Goal: Communication & Community: Answer question/provide support

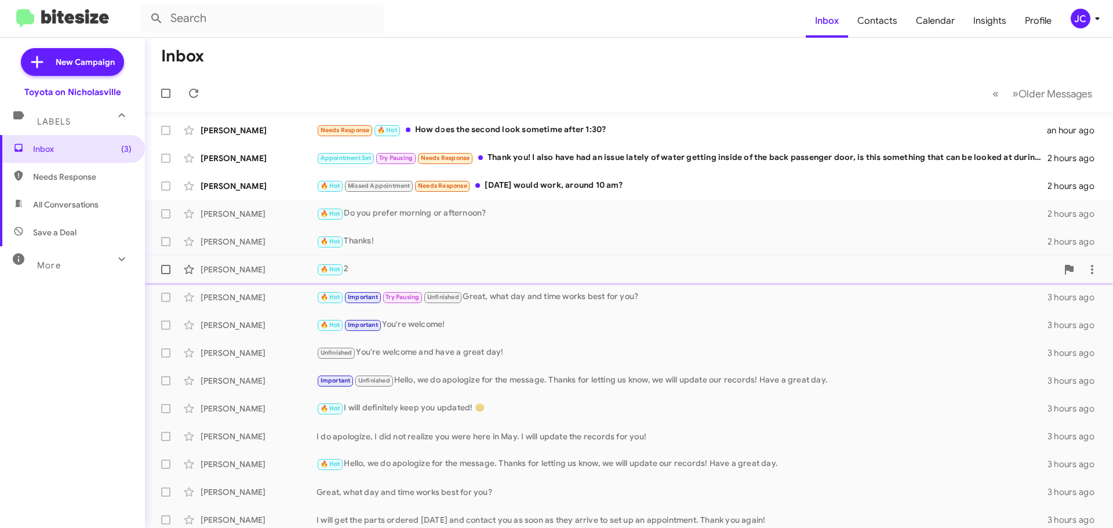
click at [242, 269] on div "[PERSON_NAME]" at bounding box center [259, 270] width 116 height 12
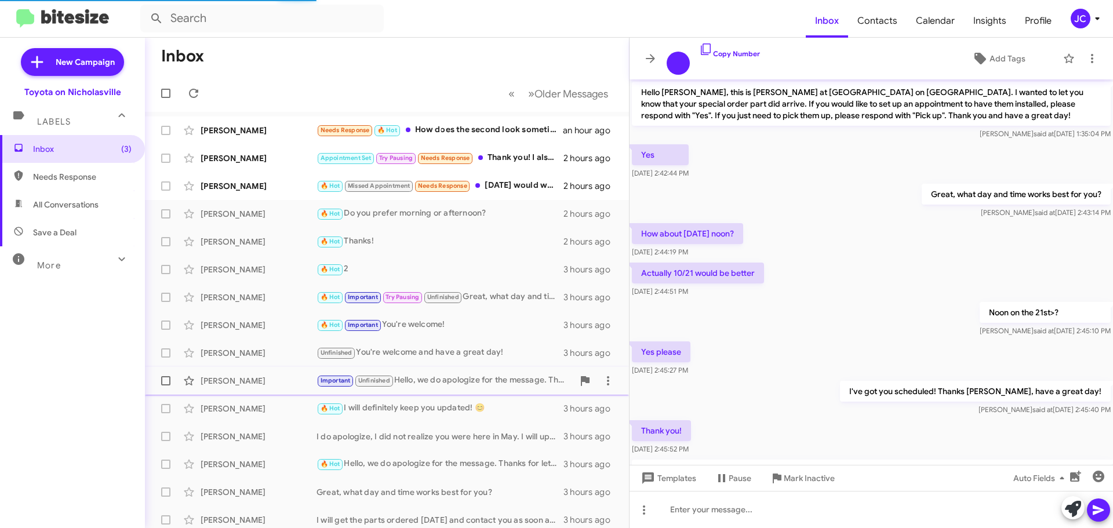
scroll to position [392, 0]
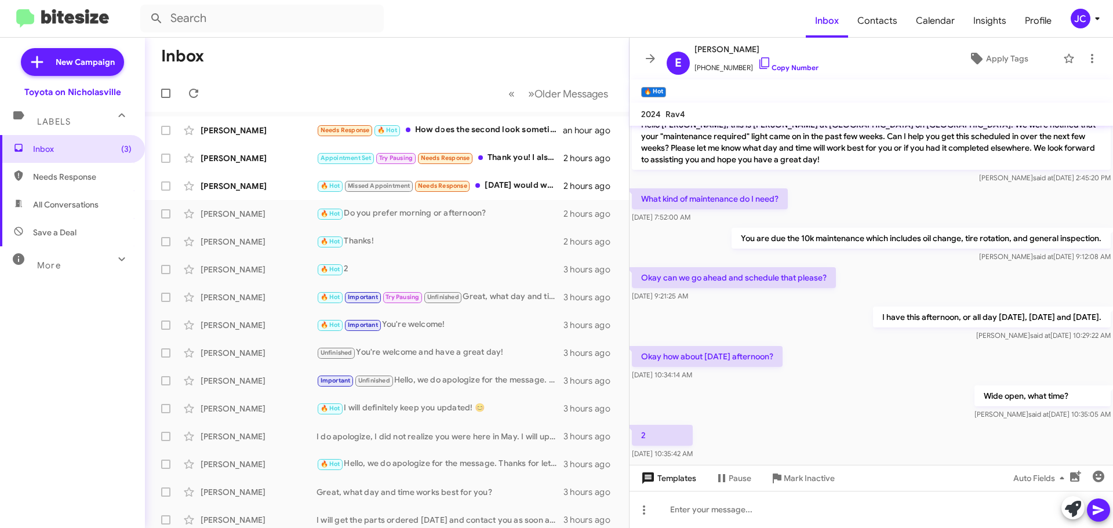
click at [678, 478] on span "Templates" at bounding box center [667, 478] width 57 height 21
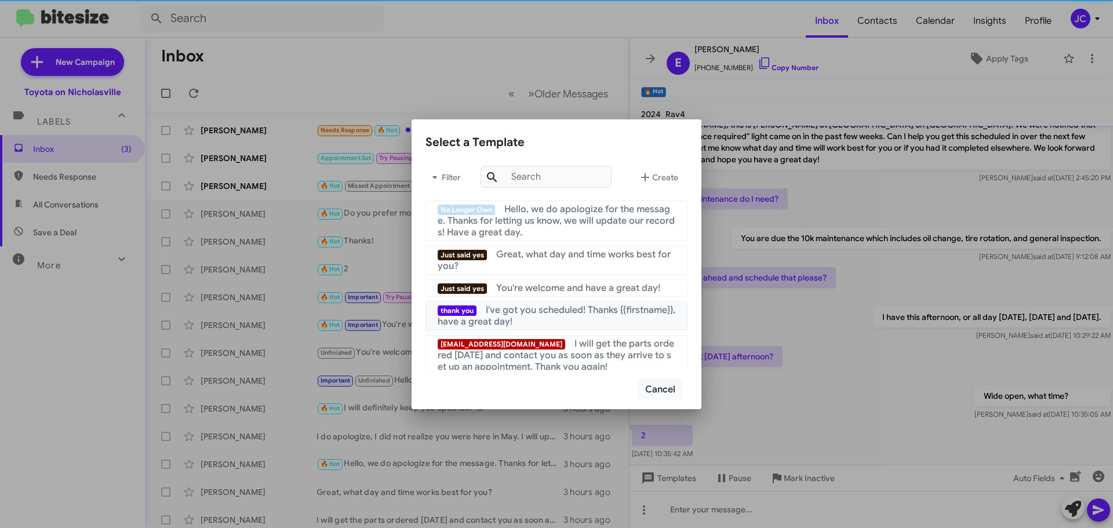
click at [581, 321] on div "thank you I've got you scheduled! Thanks {{firstname}}, have a great day!" at bounding box center [557, 315] width 238 height 23
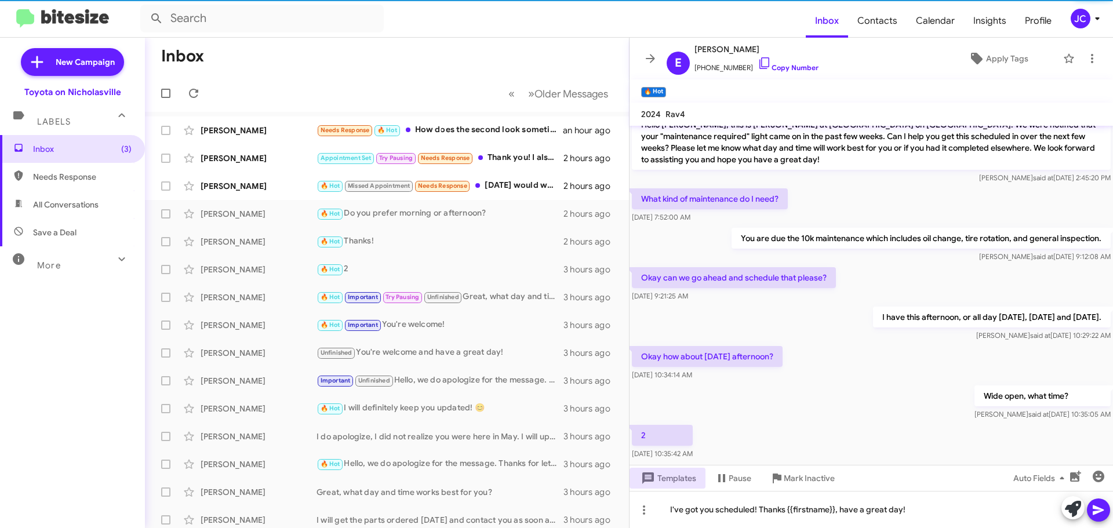
click at [1099, 511] on icon at bounding box center [1097, 510] width 11 height 10
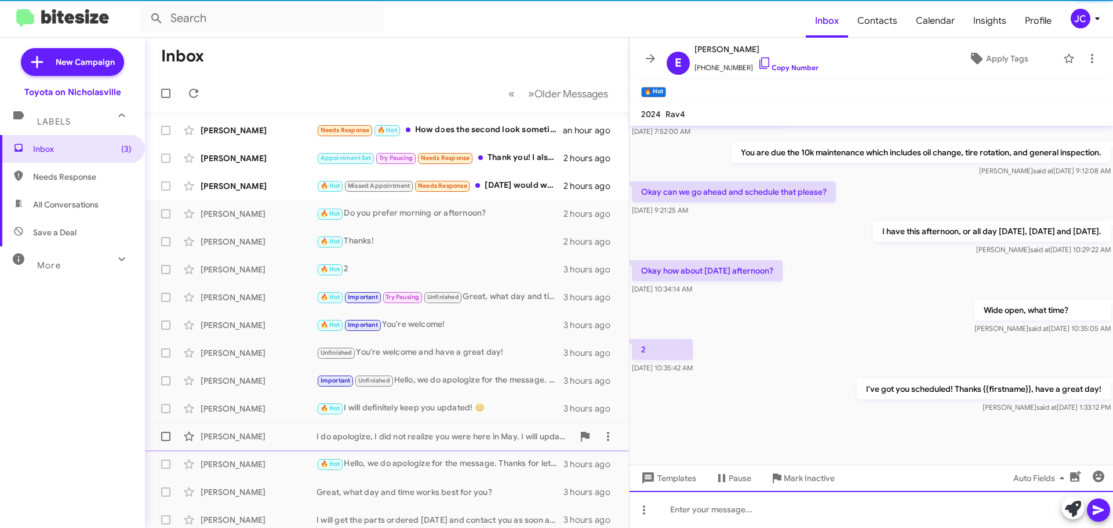
scroll to position [480, 0]
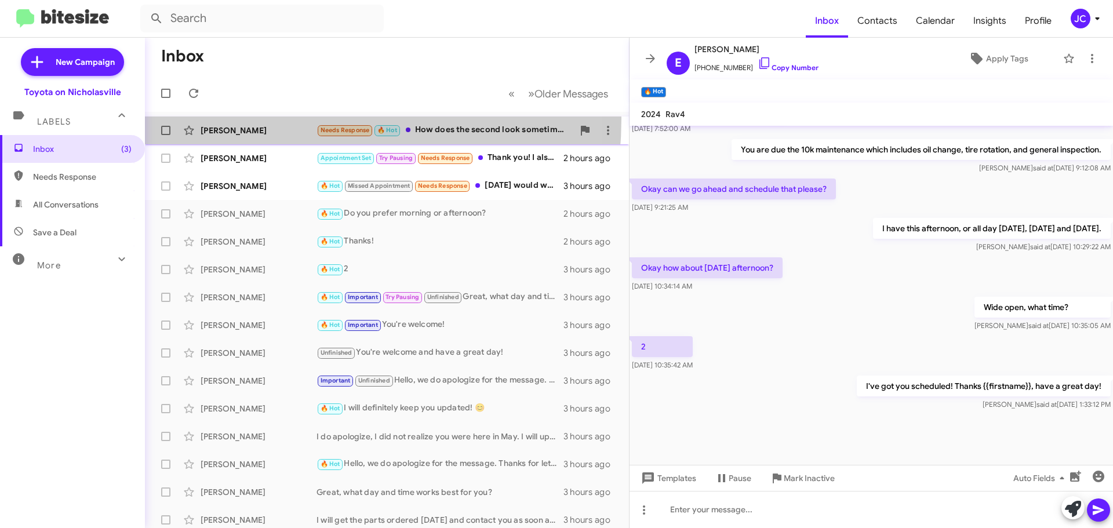
click at [243, 118] on span "[PERSON_NAME] Needs Response 🔥 Hot How does the second look sometime after 1:30…" at bounding box center [387, 130] width 484 height 28
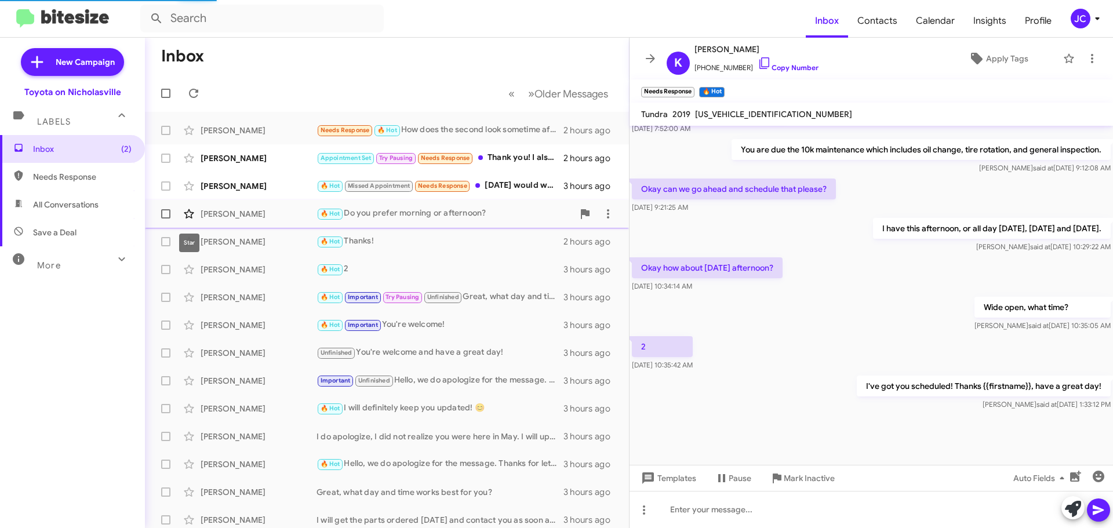
scroll to position [817, 0]
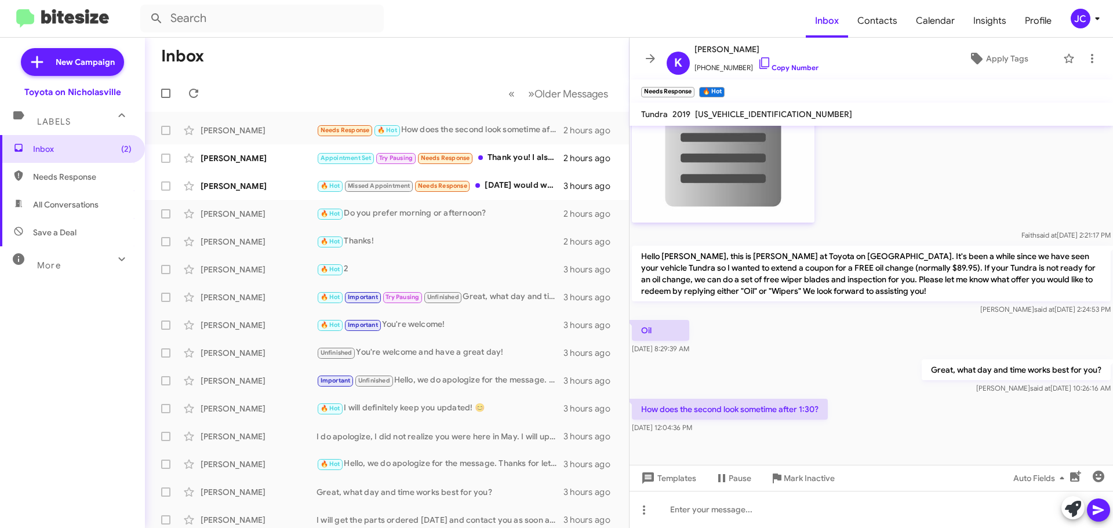
click at [1093, 513] on icon at bounding box center [1097, 510] width 11 height 10
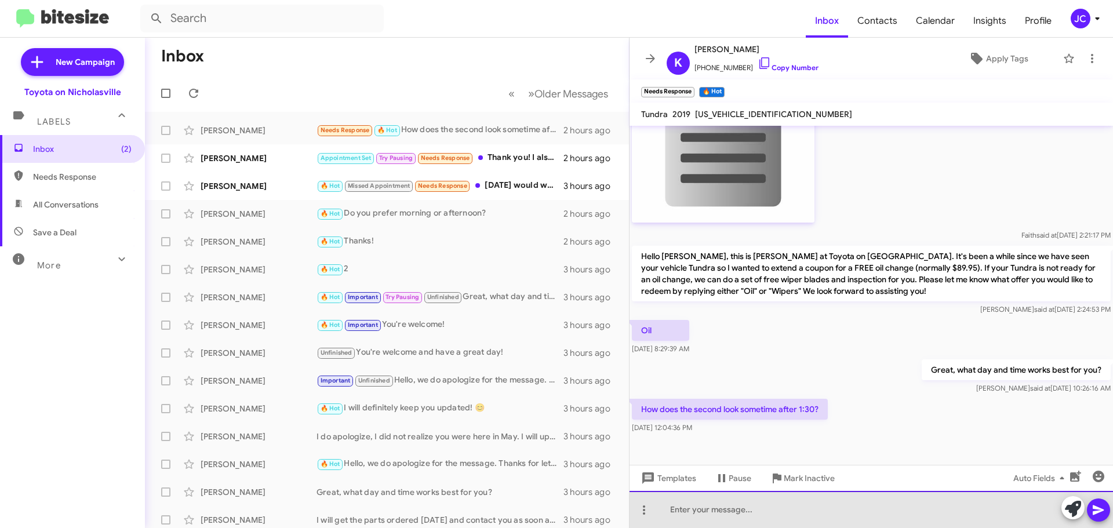
click at [756, 505] on div at bounding box center [870, 509] width 483 height 37
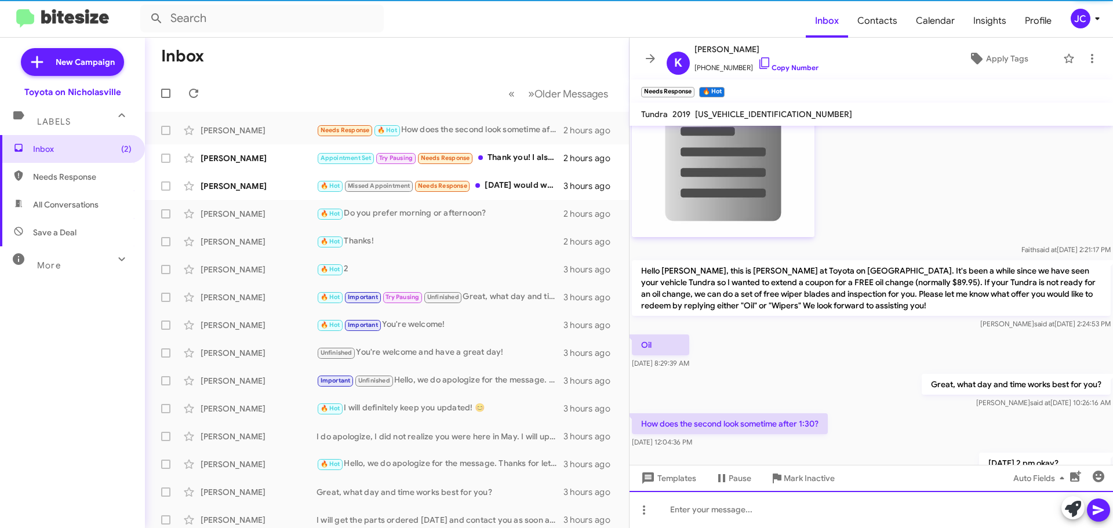
scroll to position [859, 0]
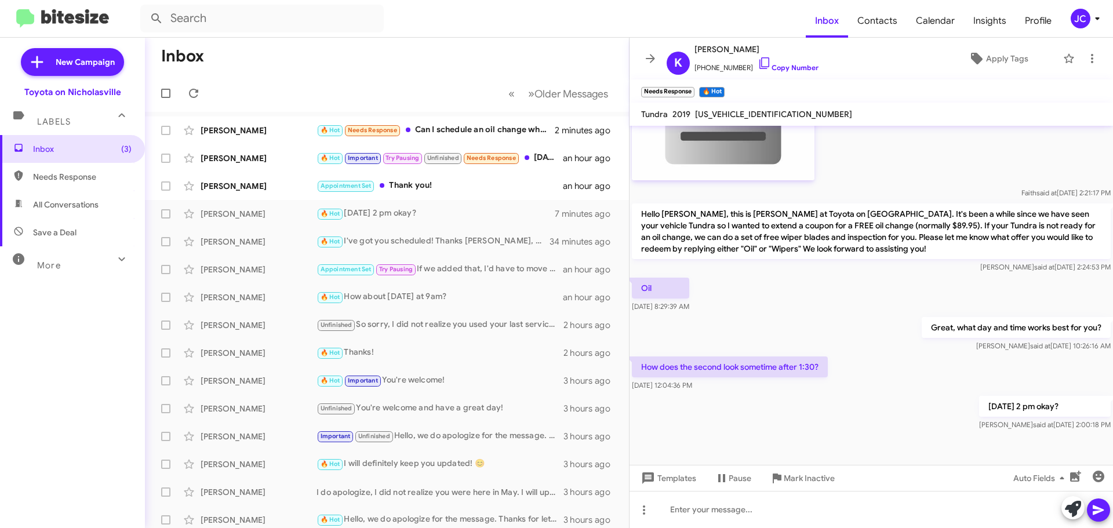
click at [732, 434] on div at bounding box center [870, 449] width 483 height 32
click at [237, 133] on div "[PERSON_NAME]" at bounding box center [259, 131] width 116 height 12
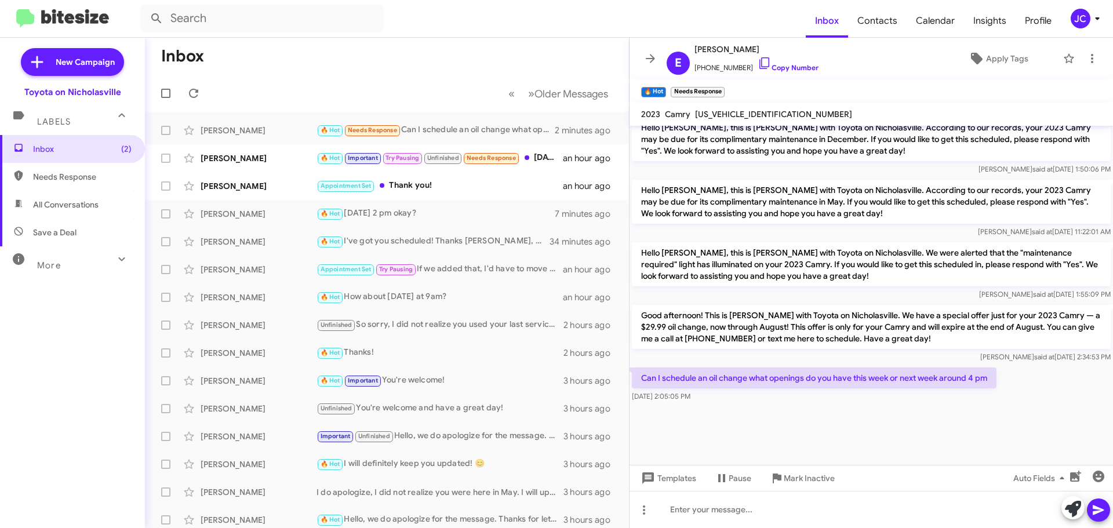
scroll to position [1147, 0]
click at [165, 133] on span at bounding box center [165, 130] width 9 height 9
click at [165, 135] on input "checkbox" at bounding box center [165, 135] width 1 height 1
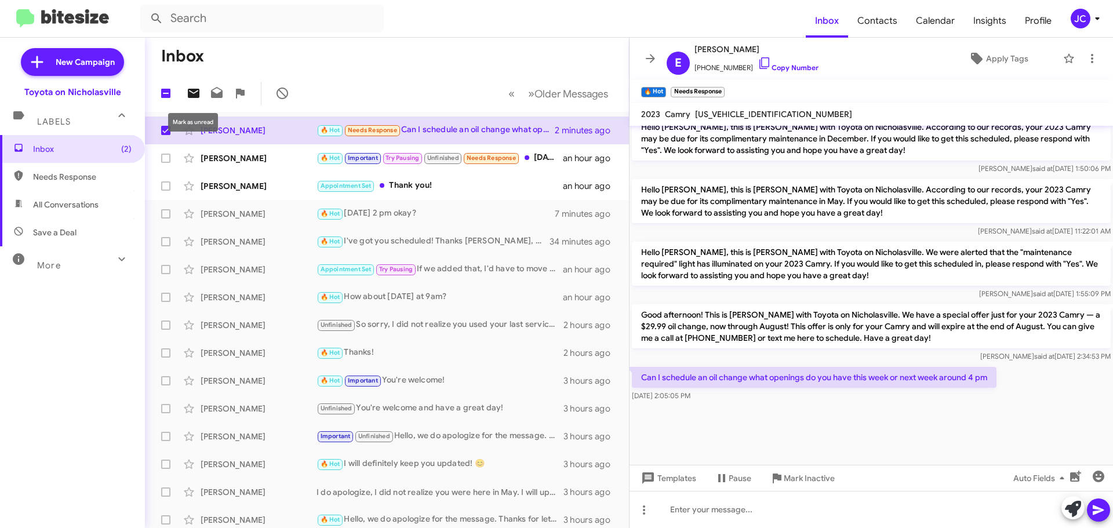
click at [191, 93] on icon at bounding box center [194, 93] width 12 height 9
click at [65, 147] on span "Inbox (3)" at bounding box center [82, 149] width 99 height 12
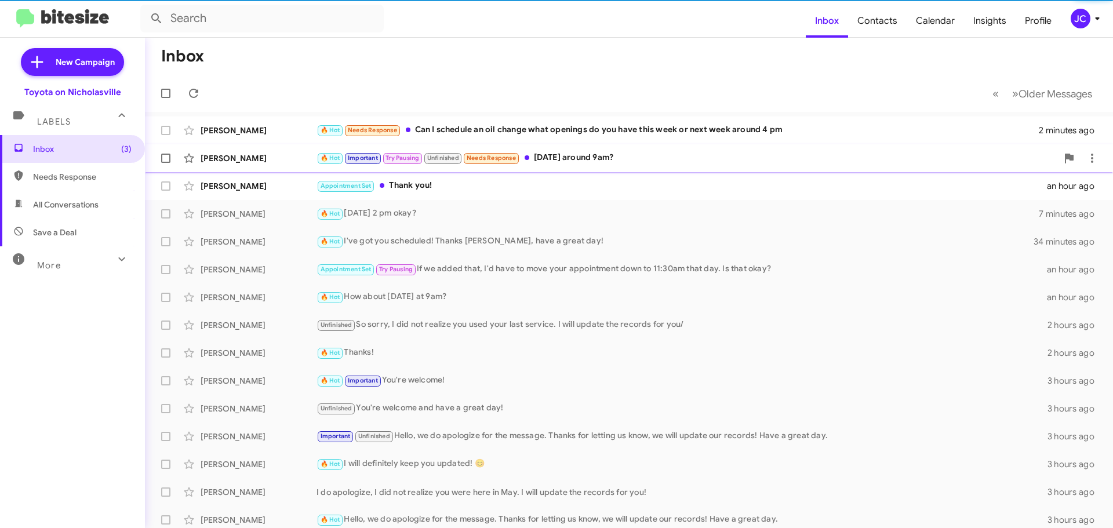
click at [234, 156] on div "[PERSON_NAME]" at bounding box center [259, 158] width 116 height 12
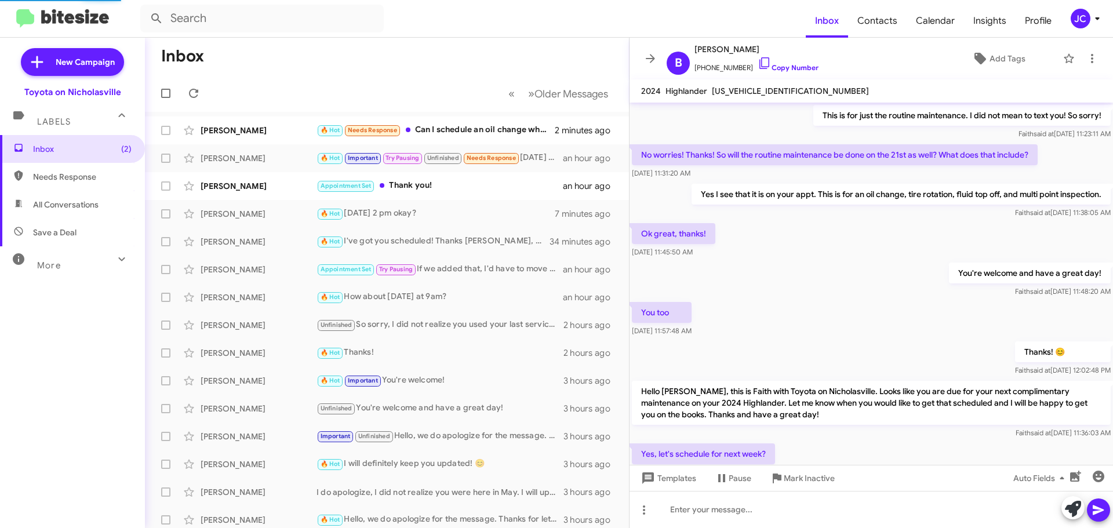
scroll to position [542, 0]
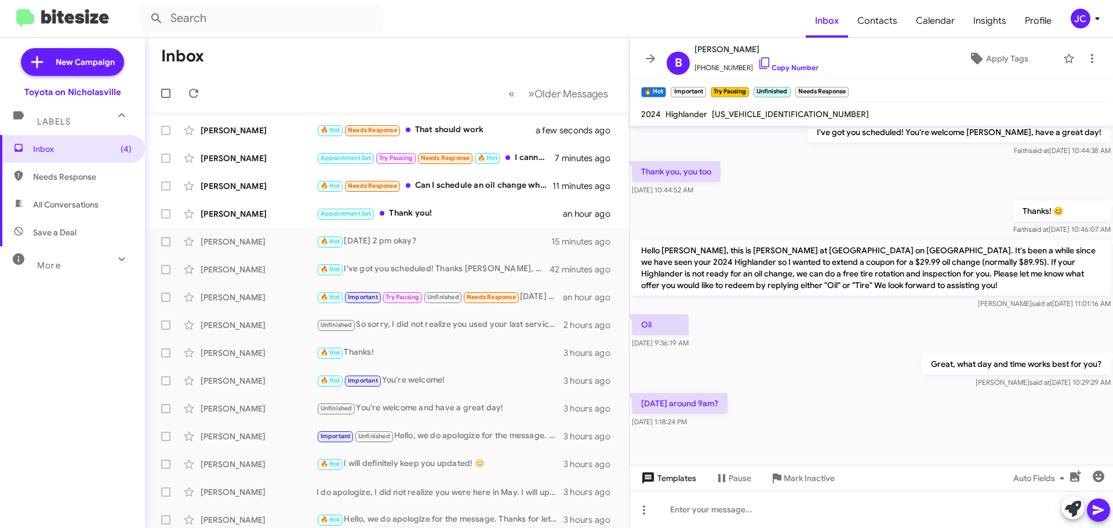
click at [683, 480] on span "Templates" at bounding box center [667, 478] width 57 height 21
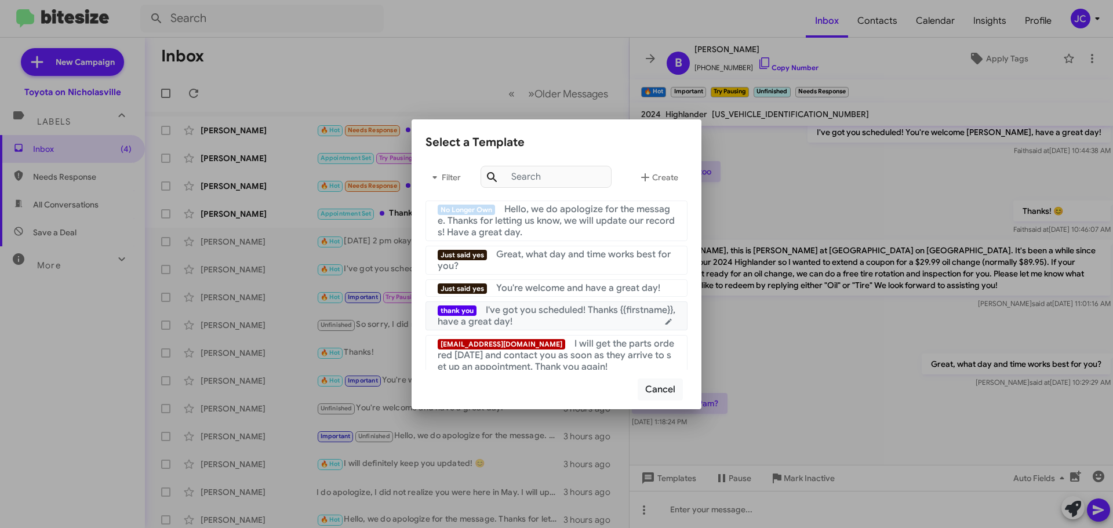
click at [551, 317] on div "thank you I've got you scheduled! Thanks {{firstname}}, have a great day!" at bounding box center [557, 315] width 238 height 23
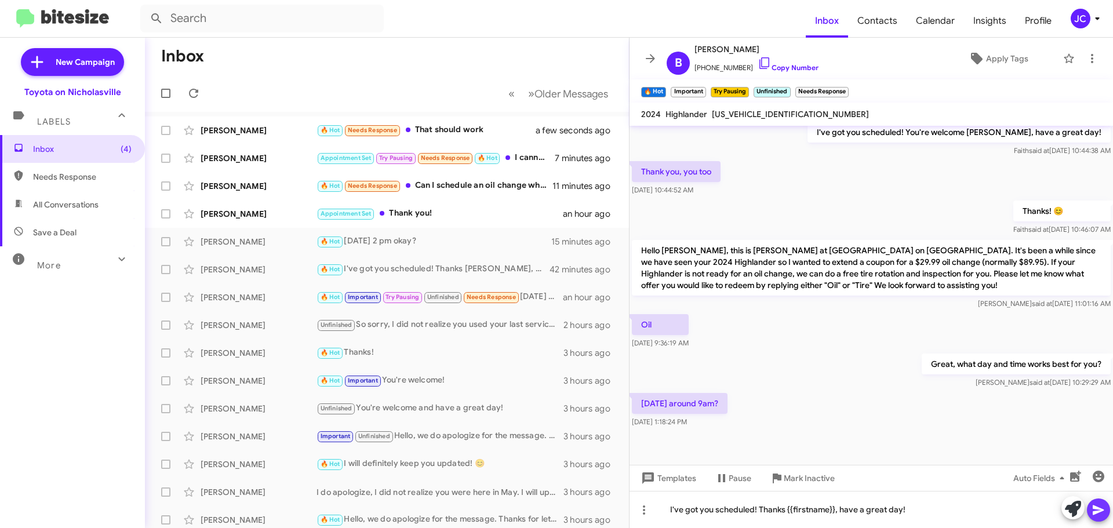
click at [1091, 513] on button at bounding box center [1098, 509] width 23 height 23
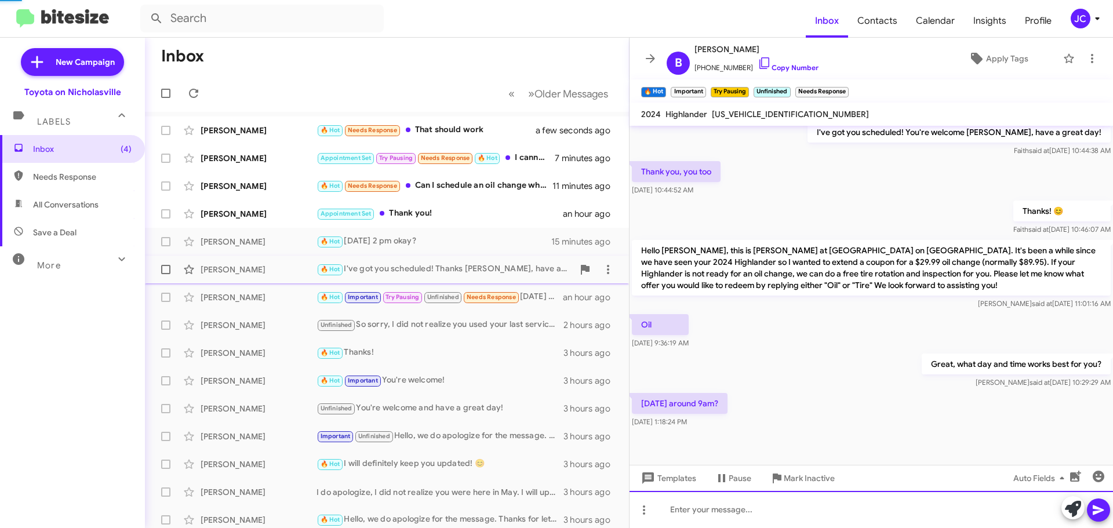
scroll to position [0, 0]
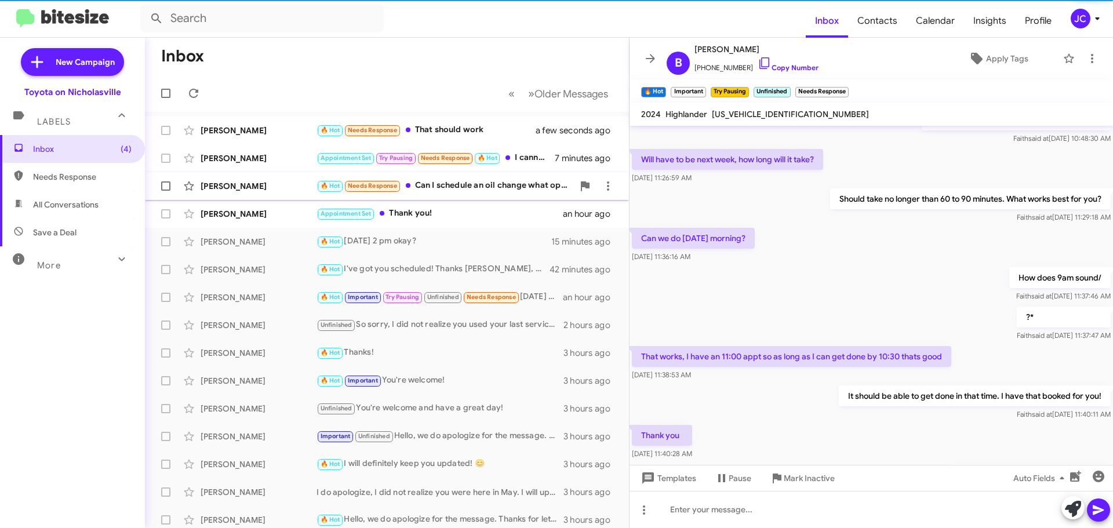
click at [249, 191] on div "[PERSON_NAME]" at bounding box center [259, 186] width 116 height 12
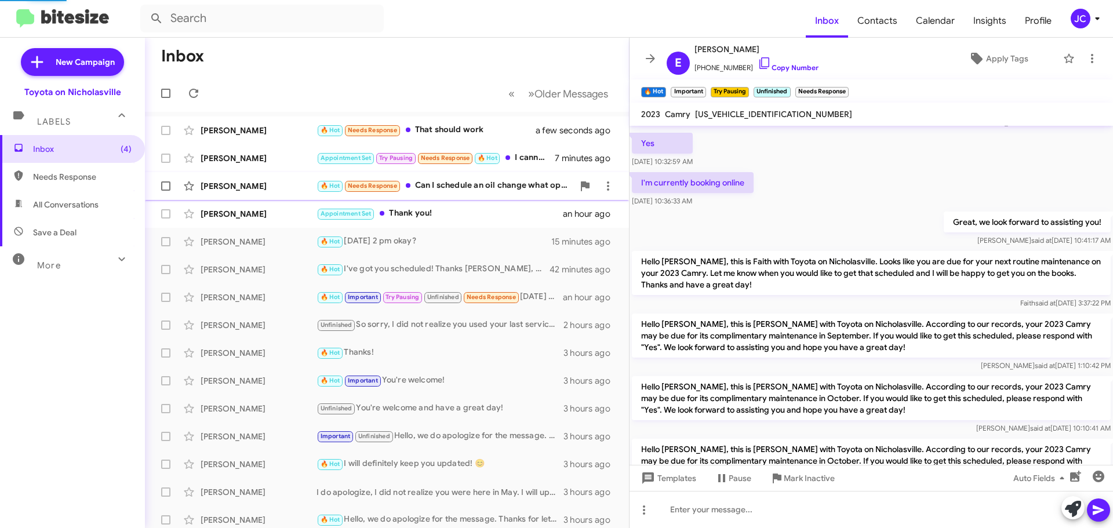
scroll to position [785, 0]
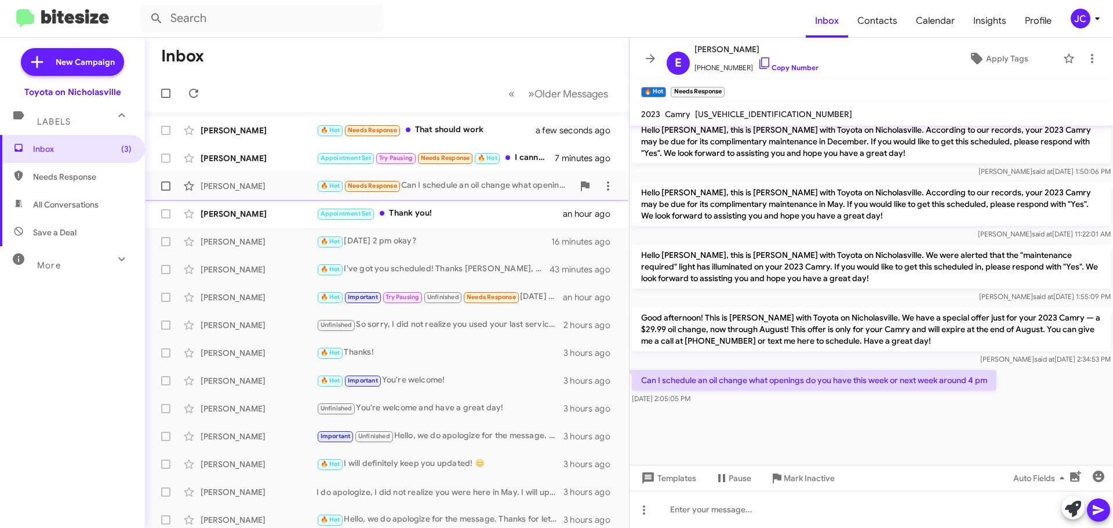
click at [166, 187] on span at bounding box center [165, 185] width 9 height 9
click at [166, 191] on input "checkbox" at bounding box center [165, 191] width 1 height 1
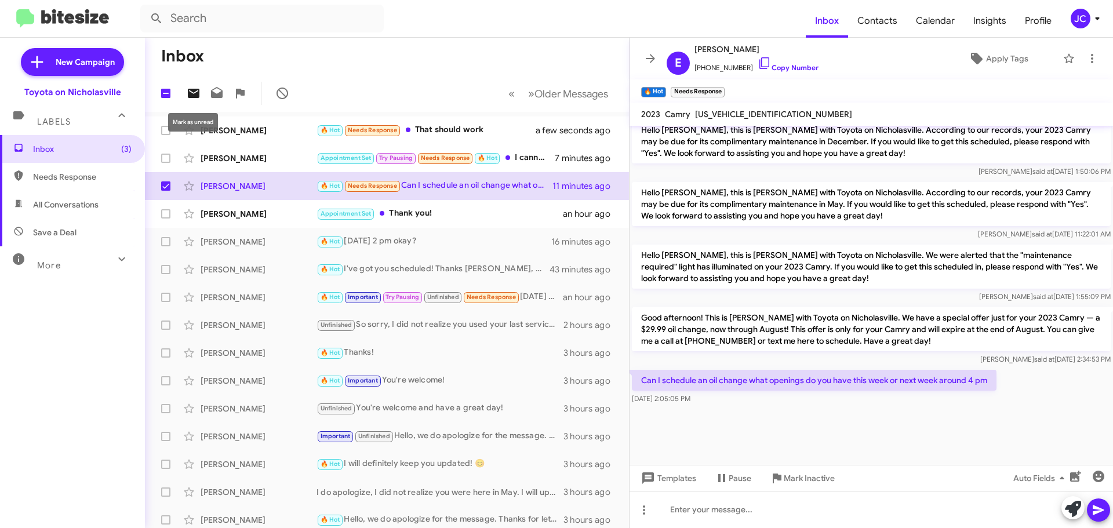
click at [196, 89] on icon at bounding box center [194, 93] width 12 height 9
checkbox input "false"
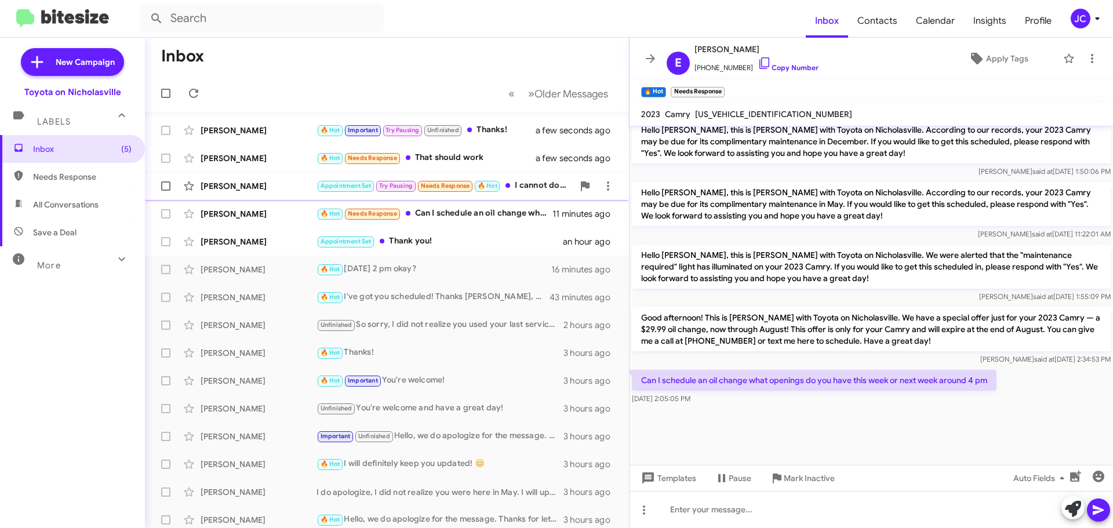
click at [230, 181] on div "[PERSON_NAME]" at bounding box center [259, 186] width 116 height 12
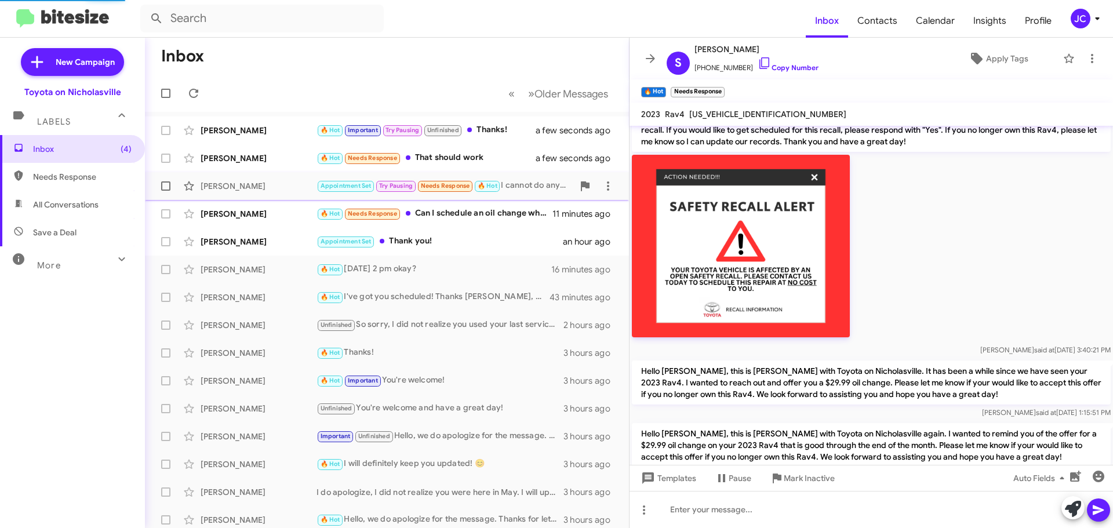
scroll to position [1187, 0]
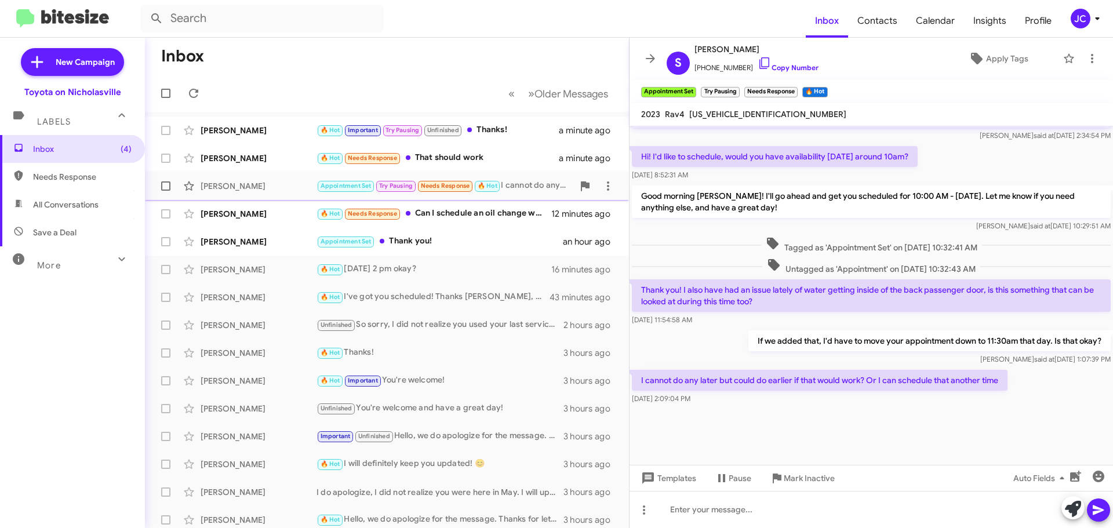
click at [166, 186] on span at bounding box center [165, 185] width 9 height 9
click at [166, 191] on input "checkbox" at bounding box center [165, 191] width 1 height 1
checkbox input "true"
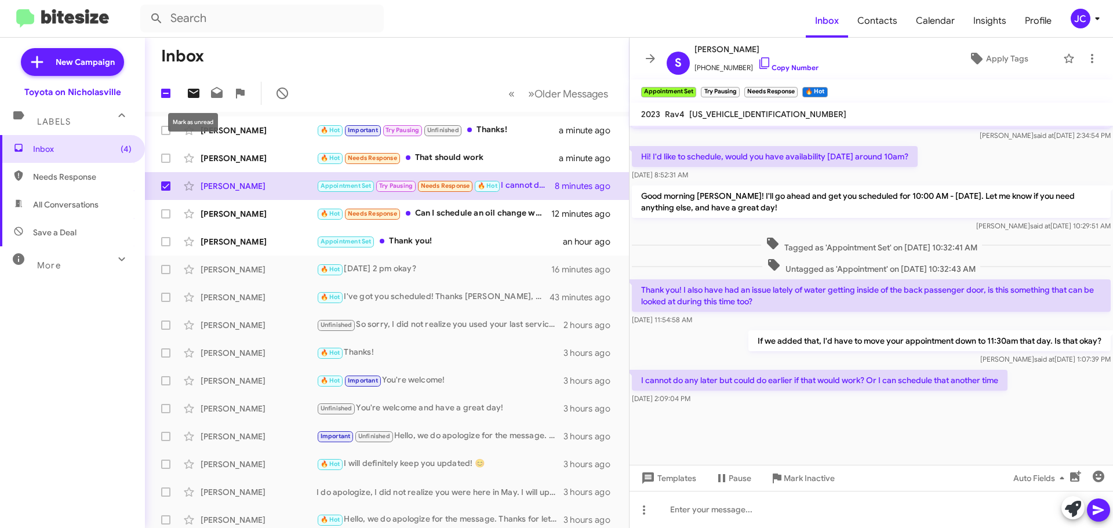
click at [196, 92] on icon at bounding box center [194, 93] width 12 height 9
click at [245, 157] on div "[PERSON_NAME]" at bounding box center [259, 158] width 116 height 12
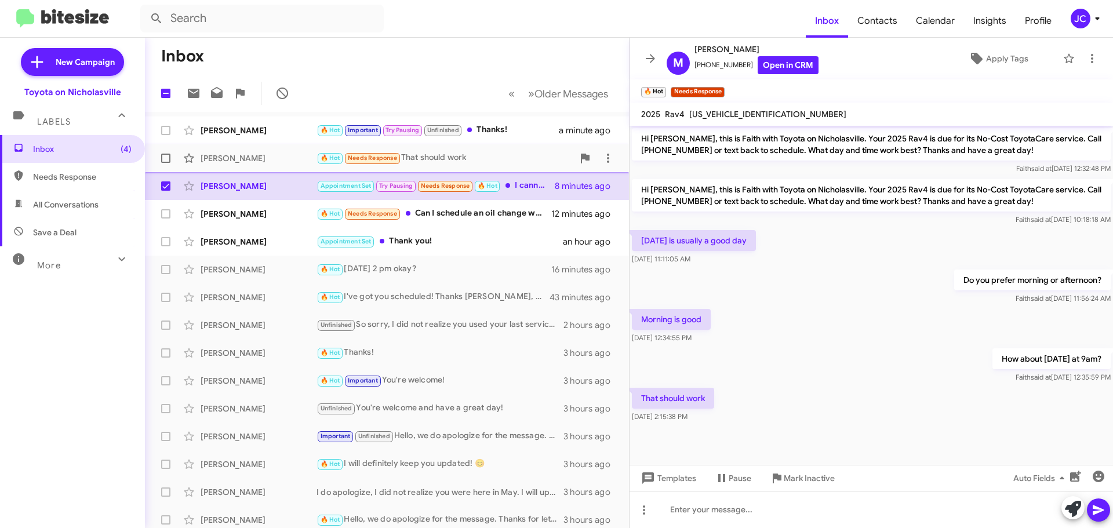
click at [163, 158] on span at bounding box center [165, 158] width 9 height 9
click at [165, 163] on input "checkbox" at bounding box center [165, 163] width 1 height 1
checkbox input "true"
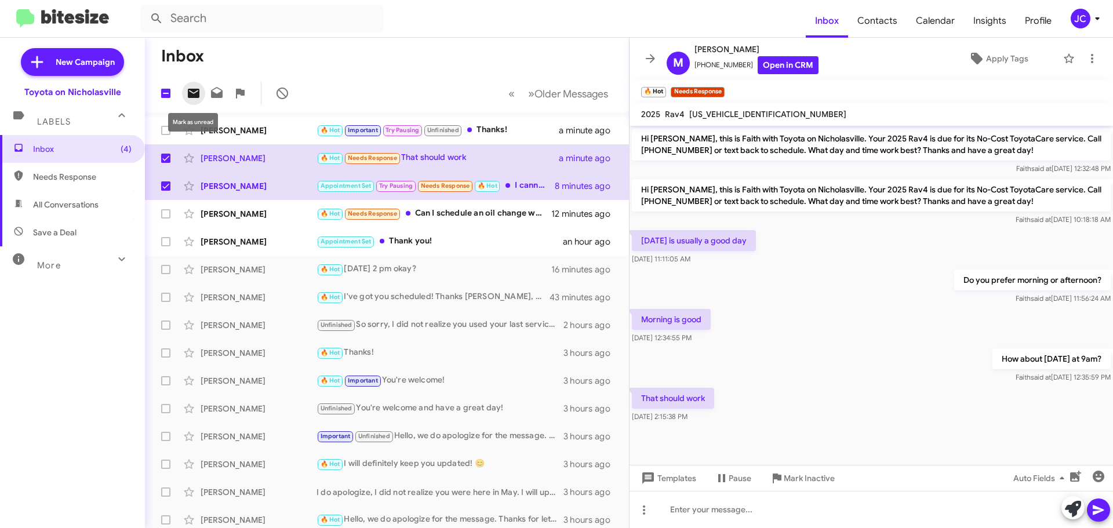
click at [187, 91] on icon at bounding box center [194, 93] width 14 height 14
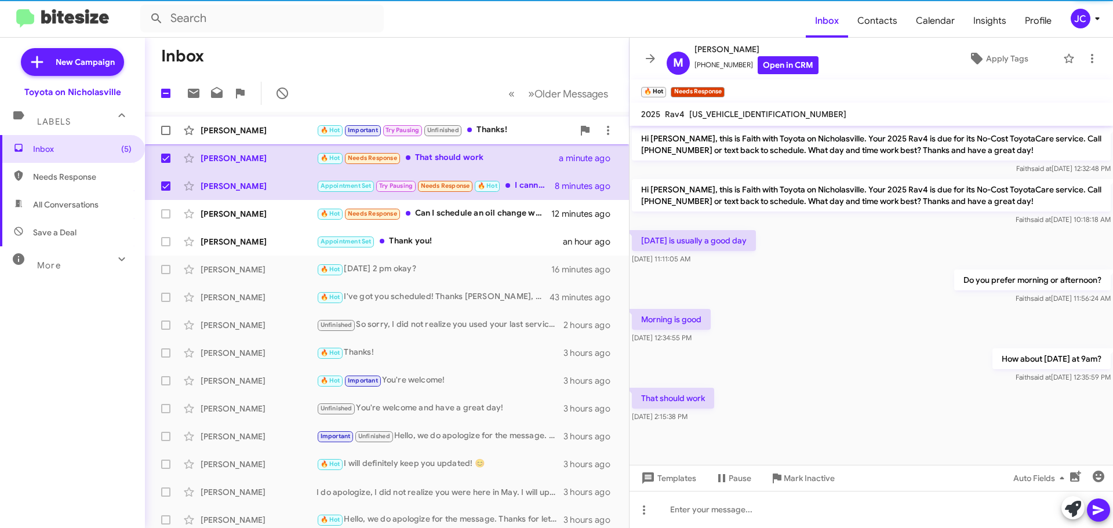
click at [234, 127] on div "[PERSON_NAME]" at bounding box center [259, 131] width 116 height 12
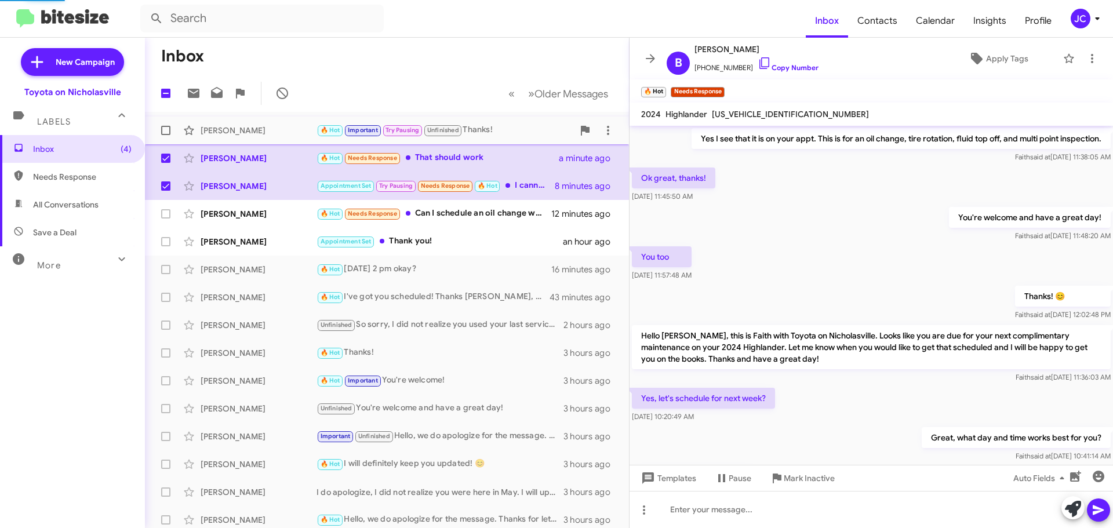
scroll to position [565, 0]
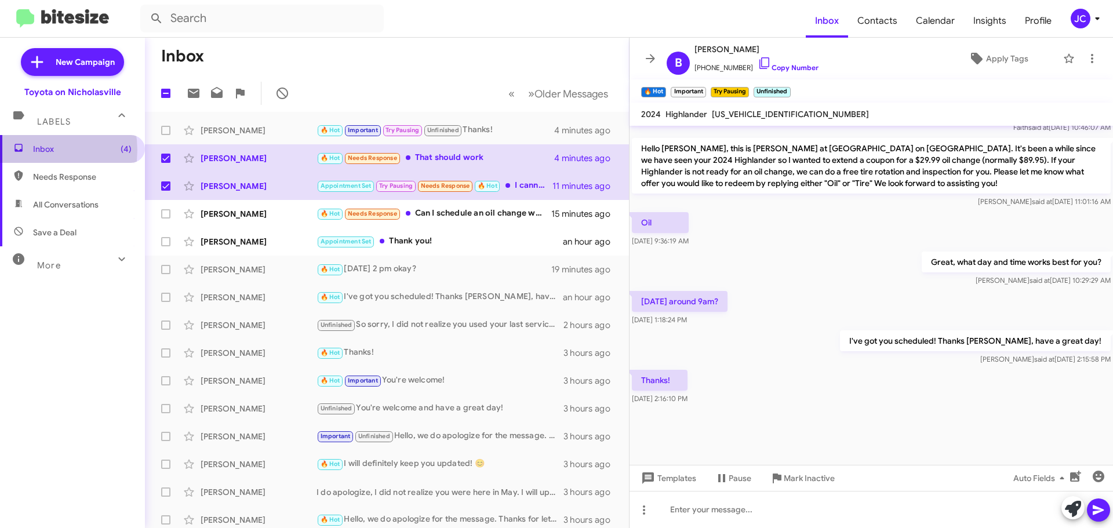
click at [34, 150] on span "Inbox (4)" at bounding box center [82, 149] width 99 height 12
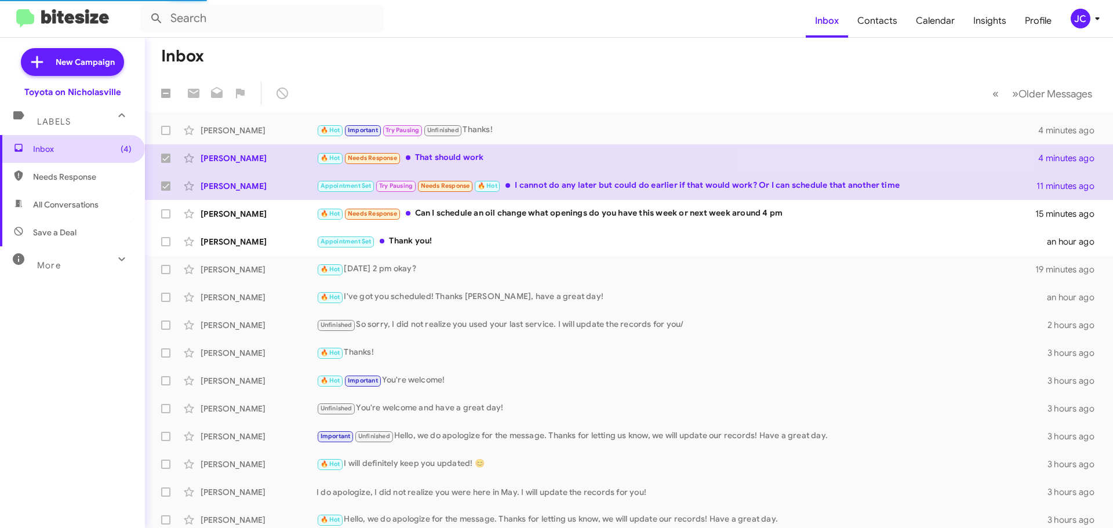
checkbox input "false"
